Goal: Information Seeking & Learning: Learn about a topic

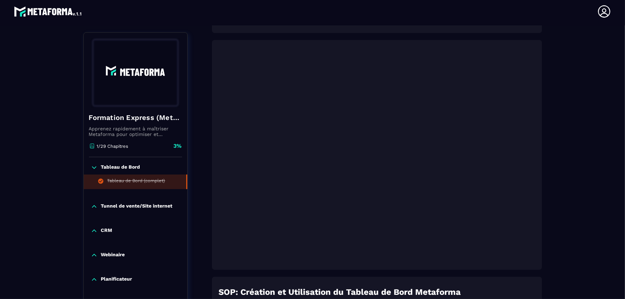
scroll to position [115, 0]
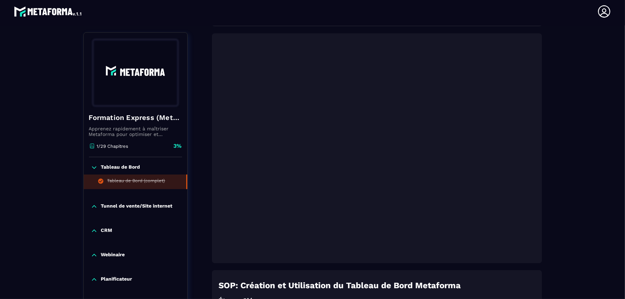
click at [98, 211] on div "Tunnel de vente/Site internet" at bounding box center [136, 208] width 104 height 24
click at [98, 207] on div "Tunnel de vente/Site internet" at bounding box center [136, 206] width 104 height 7
click at [99, 205] on div "Tunnel de vente/Site internet" at bounding box center [136, 206] width 104 height 7
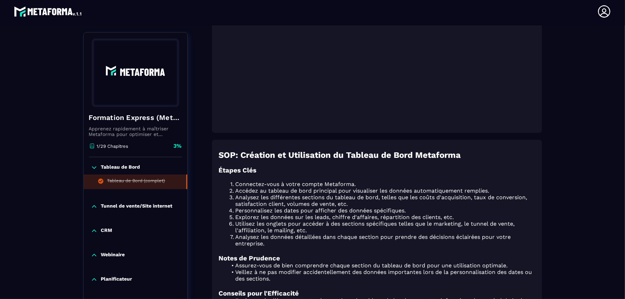
scroll to position [289, 0]
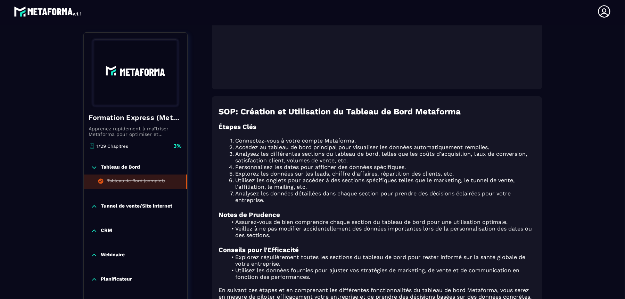
click at [102, 258] on p "Webinaire" at bounding box center [113, 255] width 24 height 7
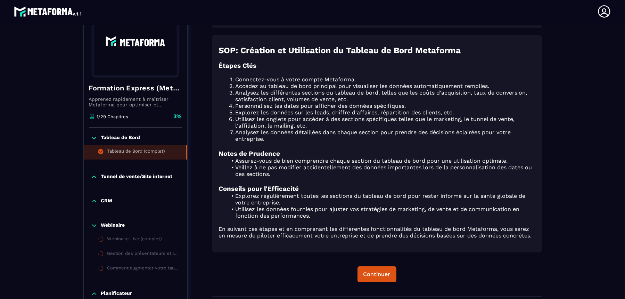
scroll to position [376, 0]
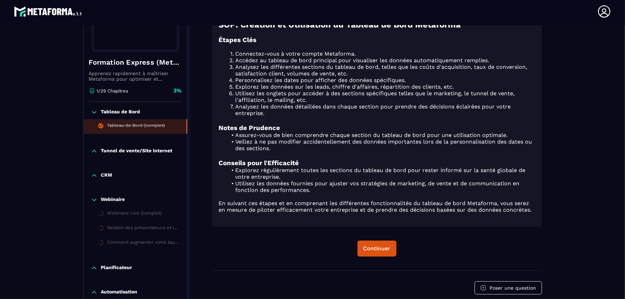
click at [95, 196] on icon at bounding box center [94, 199] width 7 height 7
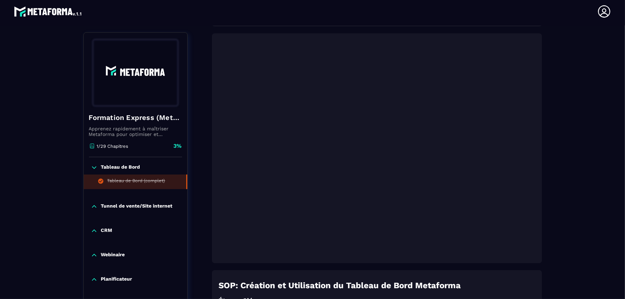
scroll to position [0, 0]
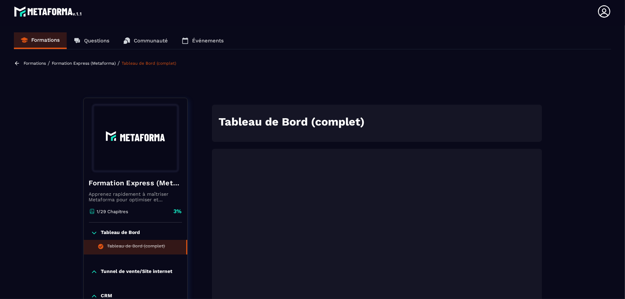
click at [90, 63] on p "Formation Express (Metaforma)" at bounding box center [84, 63] width 64 height 5
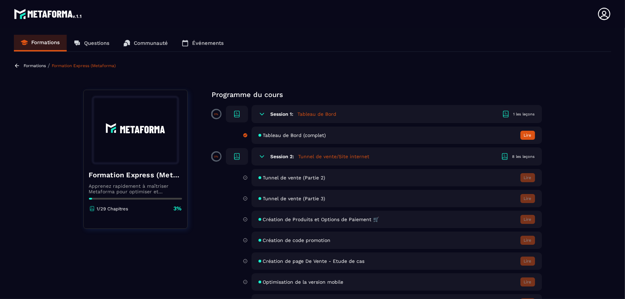
click at [267, 155] on div "Session 2: Tunnel de vente/Site internet 8 les leçons" at bounding box center [397, 156] width 291 height 18
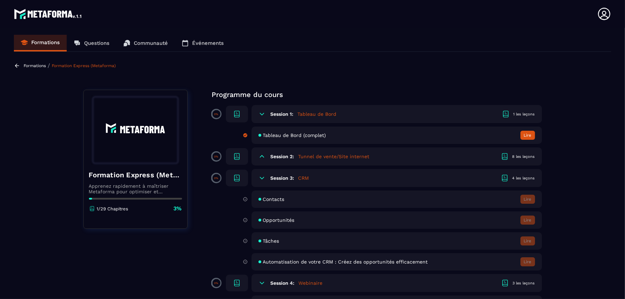
click at [267, 155] on div "Session 2: Tunnel de vente/Site internet 8 les leçons" at bounding box center [397, 156] width 291 height 18
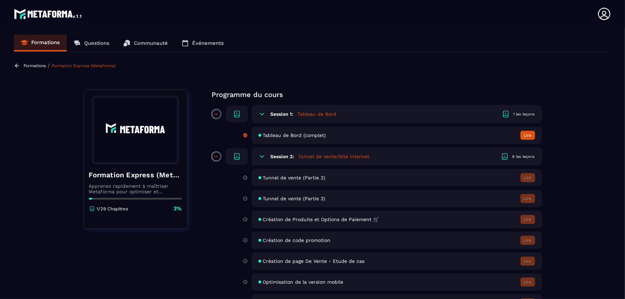
click at [279, 178] on span "Tunnel de vente (Partie 2)" at bounding box center [294, 178] width 63 height 6
click at [234, 158] on icon at bounding box center [236, 159] width 5 height 2
click at [236, 156] on icon at bounding box center [237, 156] width 8 height 8
click at [89, 45] on p "Questions" at bounding box center [96, 43] width 25 height 6
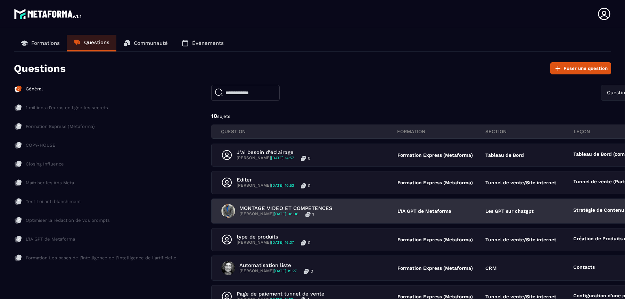
click at [330, 207] on p "MONTAGE VIDEO ET COMPETENCES" at bounding box center [285, 208] width 93 height 6
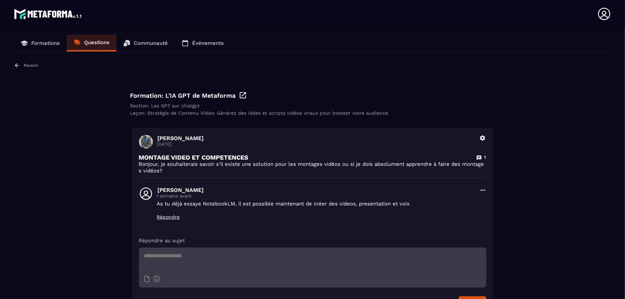
click at [53, 42] on p "Formations" at bounding box center [45, 43] width 28 height 6
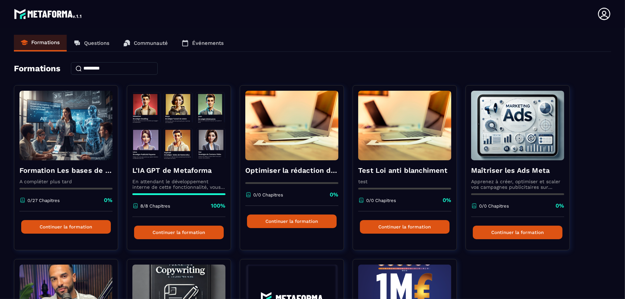
click at [99, 43] on p "Questions" at bounding box center [96, 43] width 25 height 6
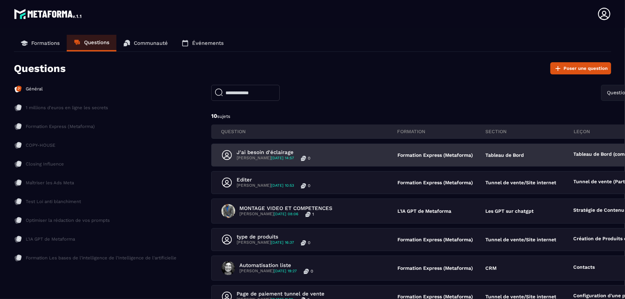
click at [284, 153] on p "J'ai besoin d'éclairage" at bounding box center [274, 152] width 74 height 6
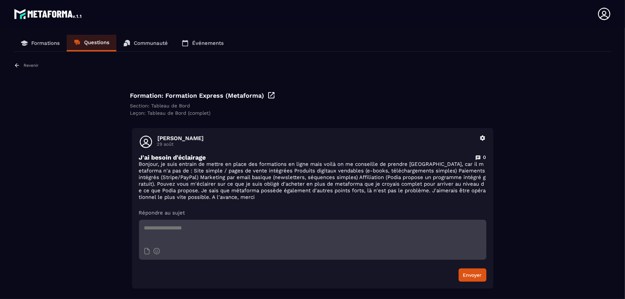
click at [37, 40] on p "Formations" at bounding box center [45, 43] width 28 height 6
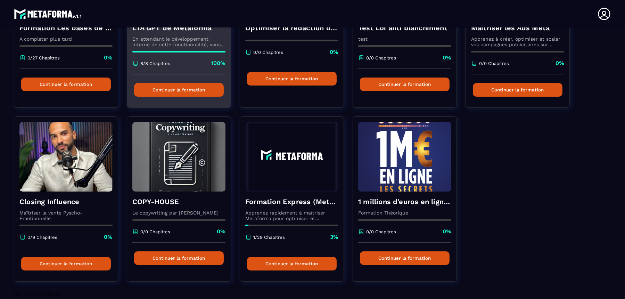
scroll to position [153, 0]
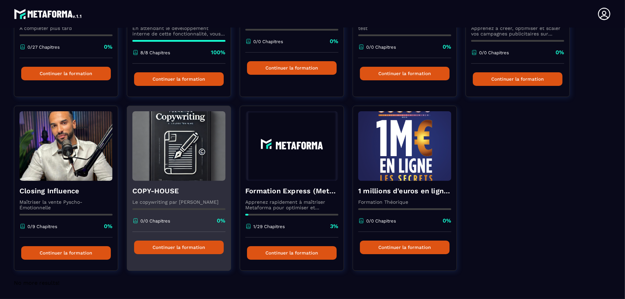
click at [163, 161] on img at bounding box center [178, 145] width 93 height 69
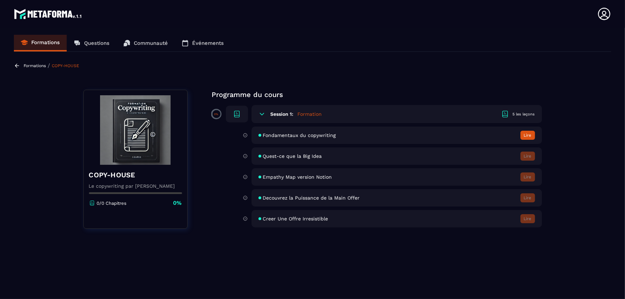
click at [526, 136] on button "Lire" at bounding box center [528, 135] width 15 height 9
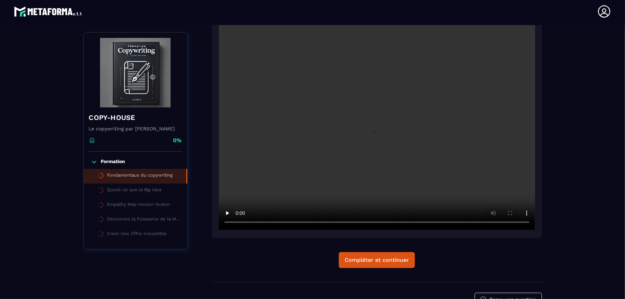
scroll to position [159, 0]
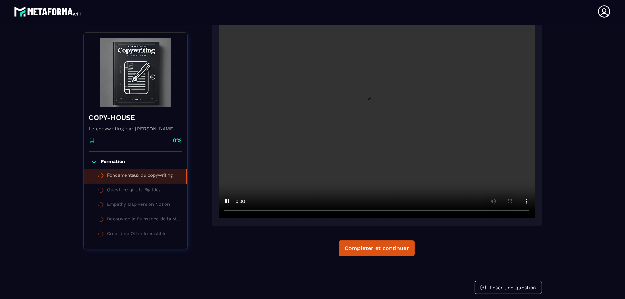
click at [555, 188] on div "Formations / COPY-HOUSE / Fondamentaux du copywriting COPY-HOUSE Le copywriting…" at bounding box center [312, 119] width 597 height 436
click at [585, 97] on div "Formations / COPY-HOUSE / Fondamentaux du copywriting COPY-HOUSE Le copywriting…" at bounding box center [312, 119] width 597 height 436
click at [460, 89] on video at bounding box center [377, 112] width 316 height 211
